Goal: Navigation & Orientation: Go to known website

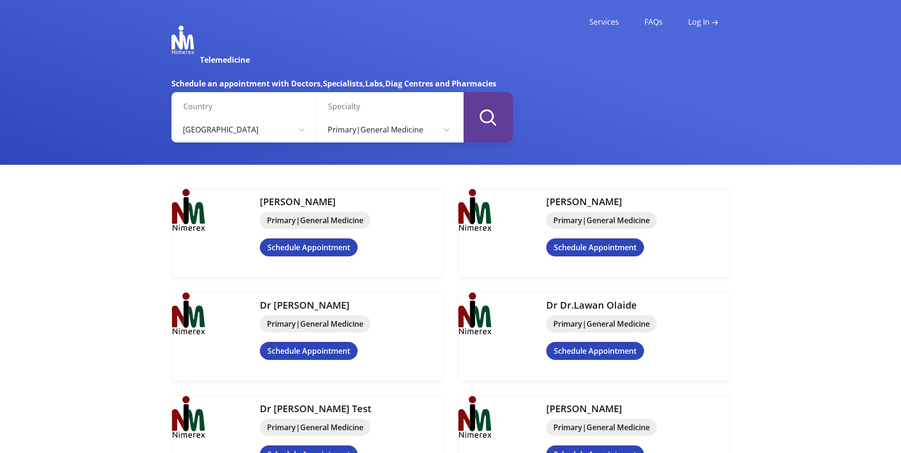
scroll to position [95, 0]
click at [187, 48] on img at bounding box center [182, 40] width 23 height 29
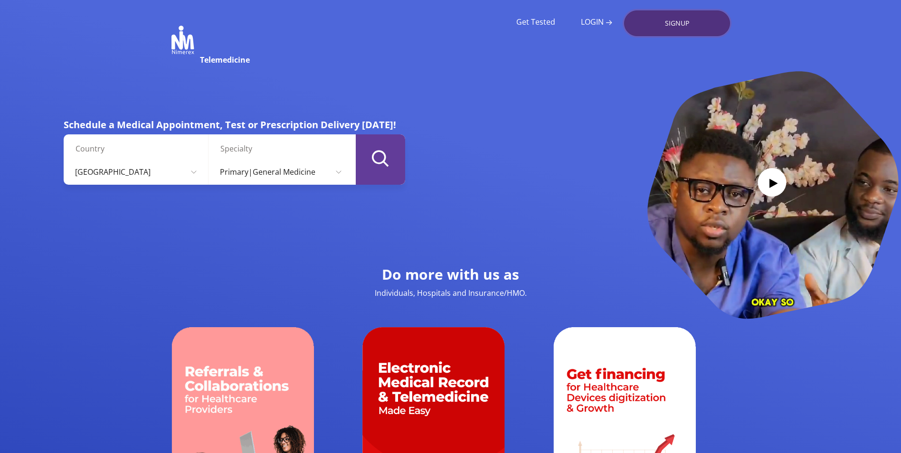
click at [669, 20] on link "SIGNUP" at bounding box center [677, 23] width 106 height 26
click at [587, 24] on link "LOGIN" at bounding box center [596, 22] width 31 height 9
